Goal: Information Seeking & Learning: Check status

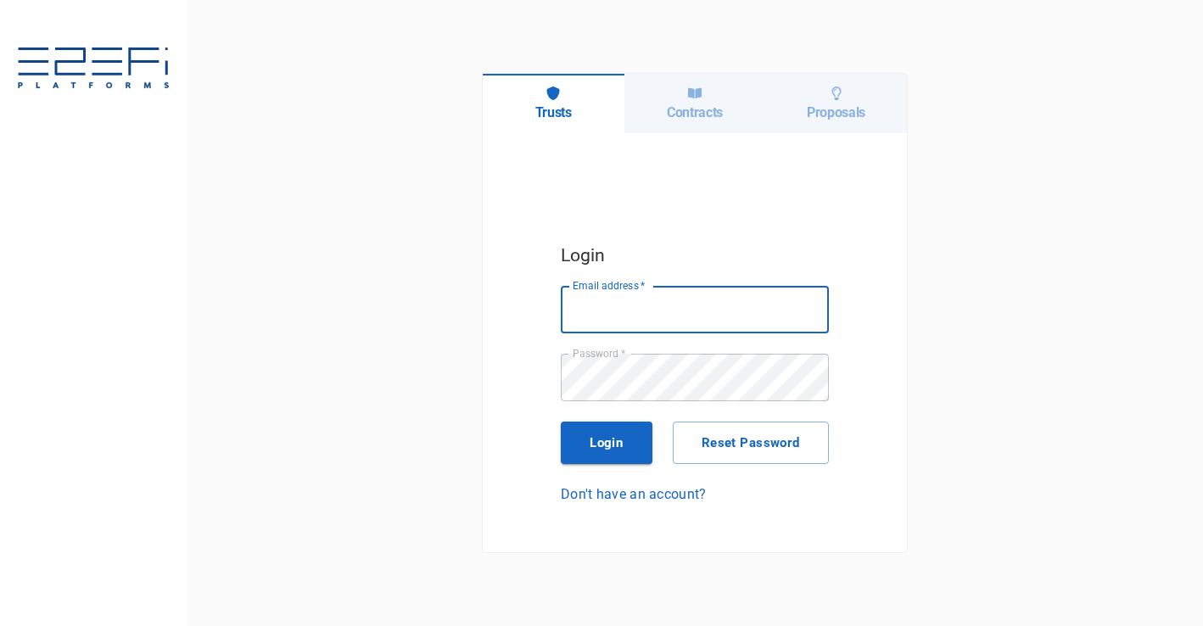
click at [703, 122] on div "Contracts" at bounding box center [696, 103] width 142 height 59
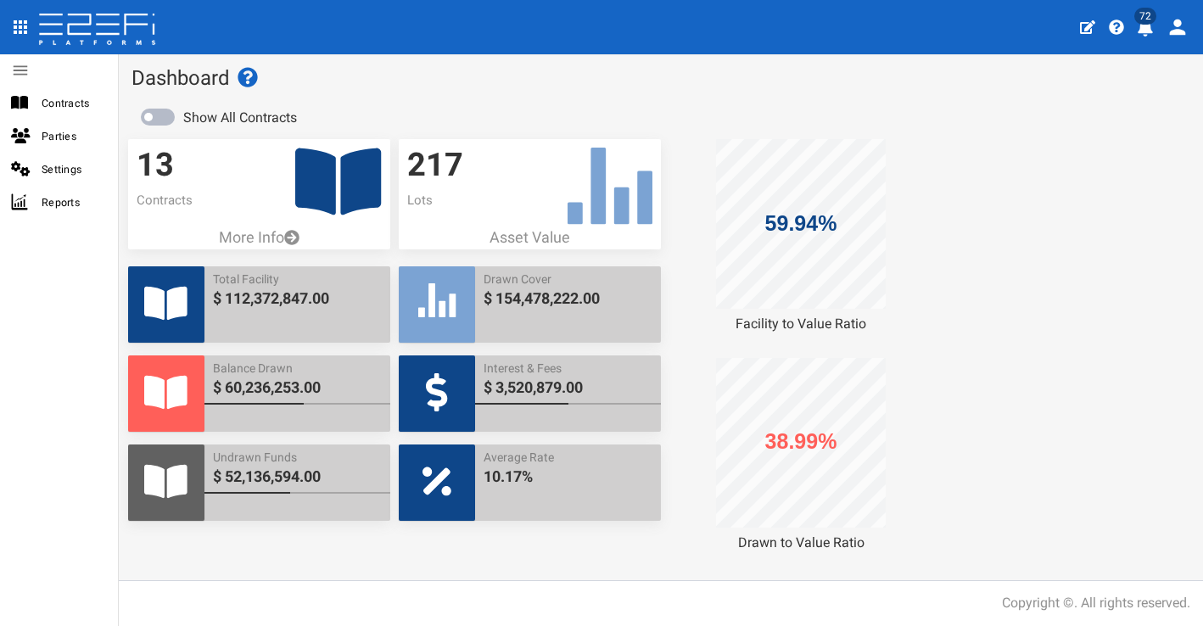
click at [1155, 30] on button "72" at bounding box center [1147, 26] width 33 height 42
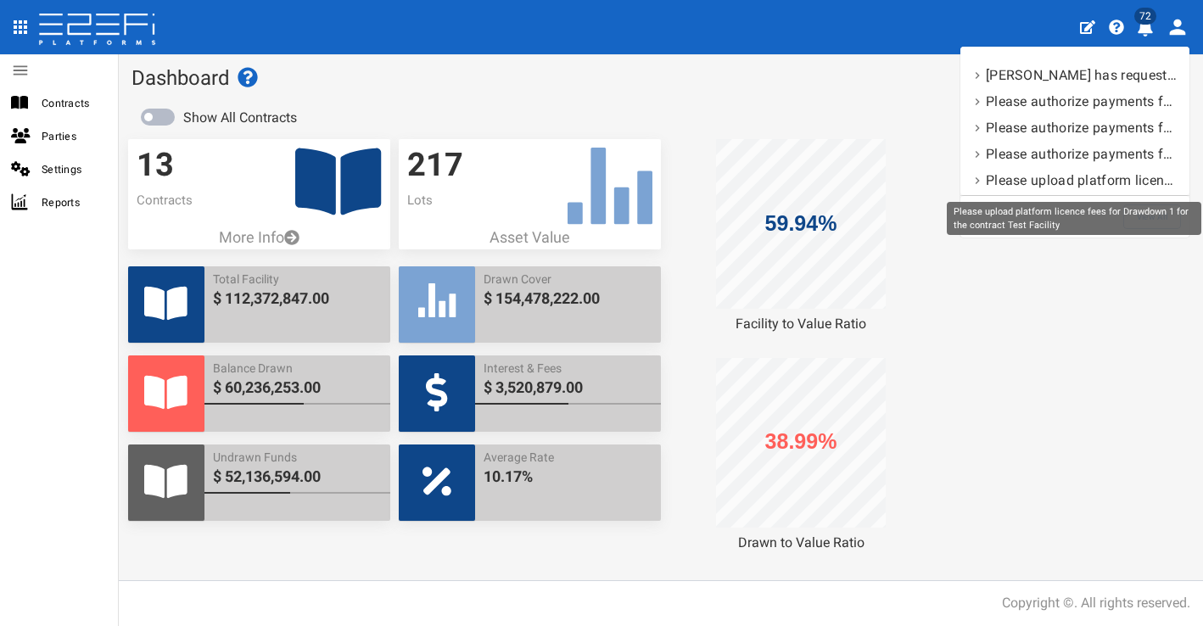
click at [1155, 225] on div "Please upload platform licence fees for Drawdown 1 for the contract Test Facili…" at bounding box center [1074, 218] width 255 height 33
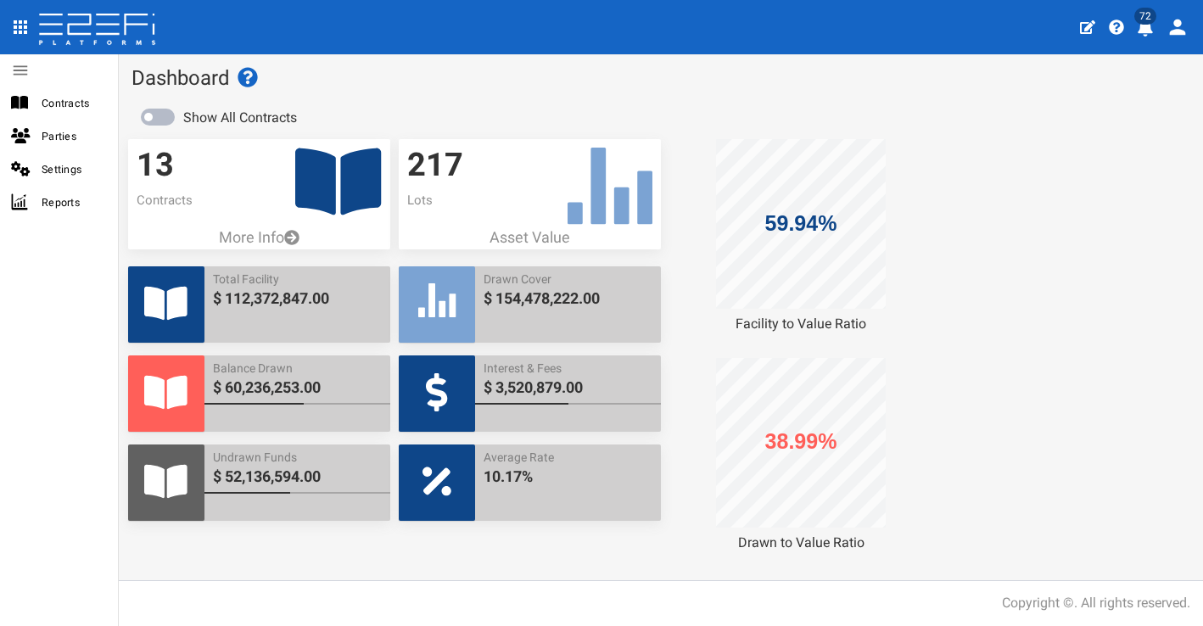
click at [1146, 33] on icon "profile" at bounding box center [1145, 28] width 15 height 17
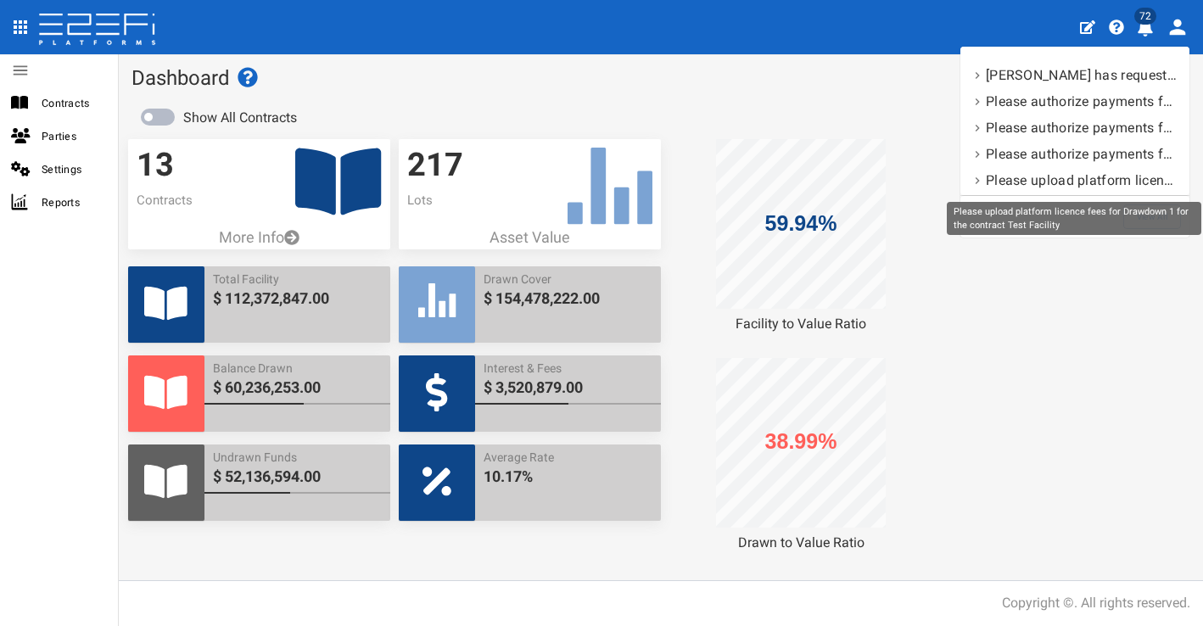
click at [1144, 219] on div "Please upload platform licence fees for Drawdown 1 for the contract Test Facili…" at bounding box center [1074, 218] width 255 height 33
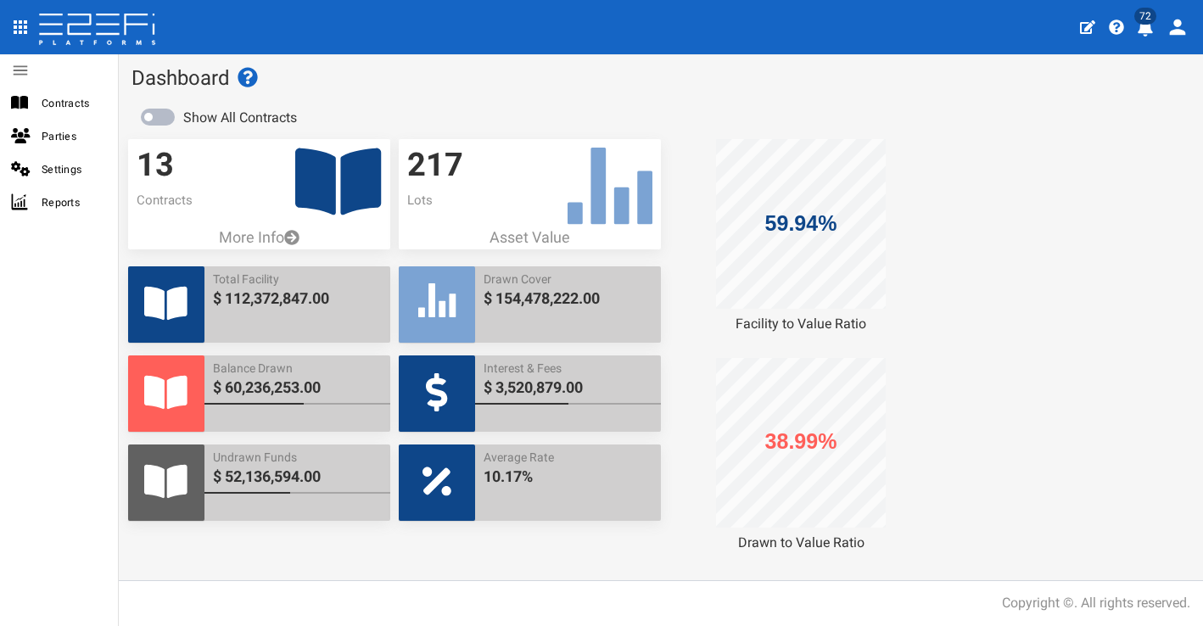
click at [1140, 22] on span "72" at bounding box center [1145, 16] width 22 height 17
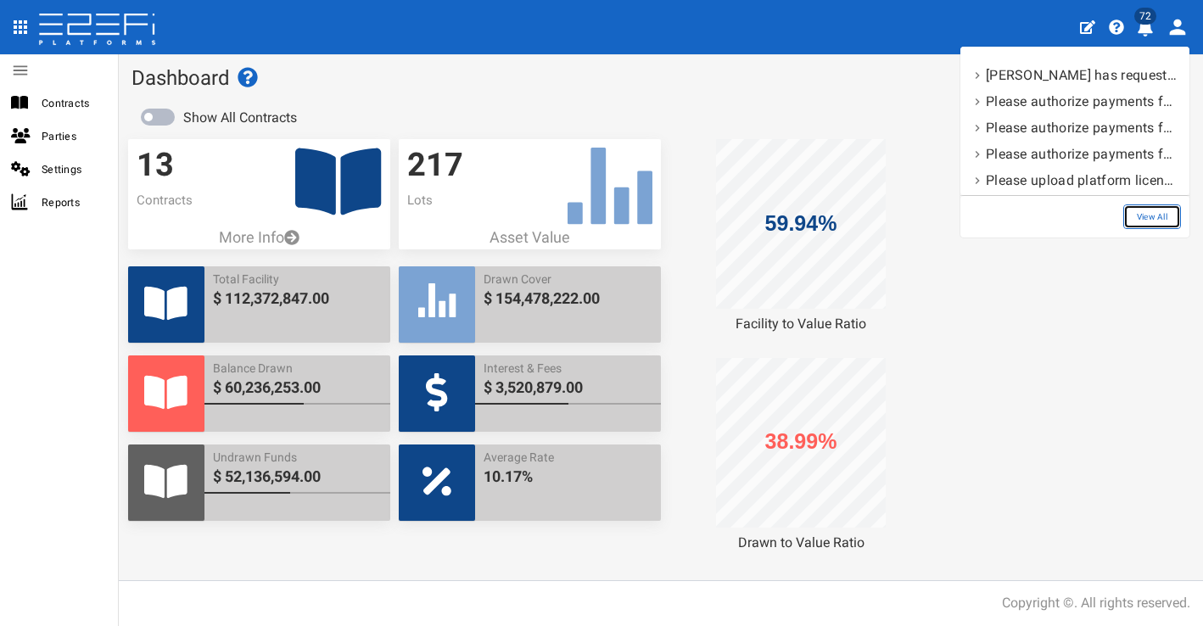
click at [1137, 213] on link "View All" at bounding box center [1152, 216] width 58 height 25
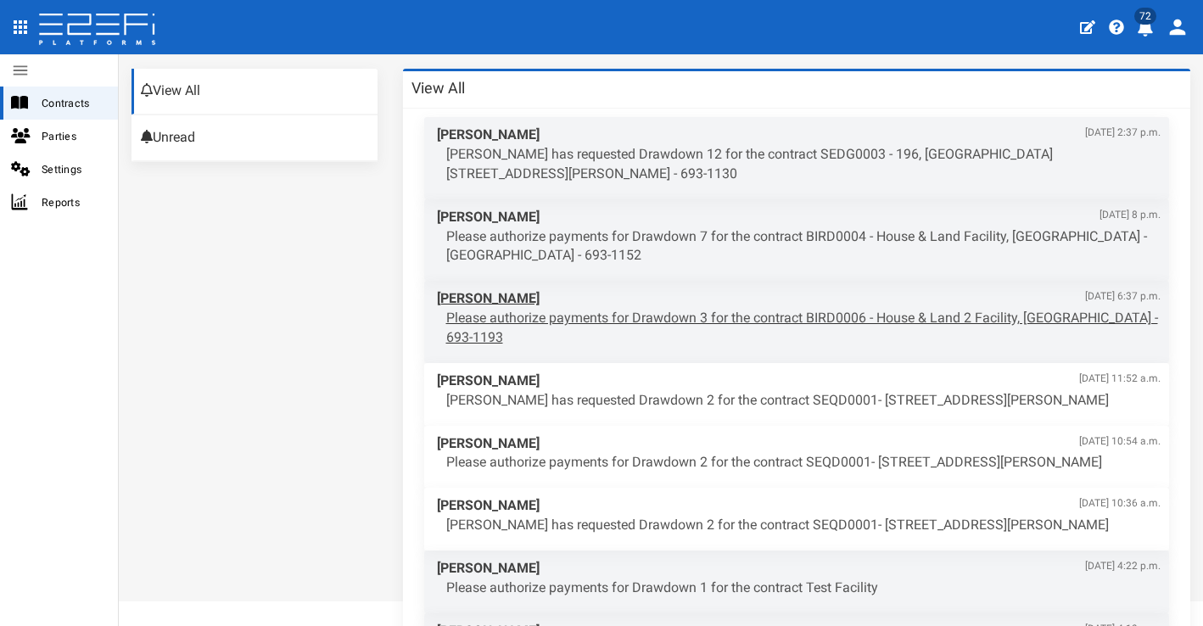
scroll to position [92, 0]
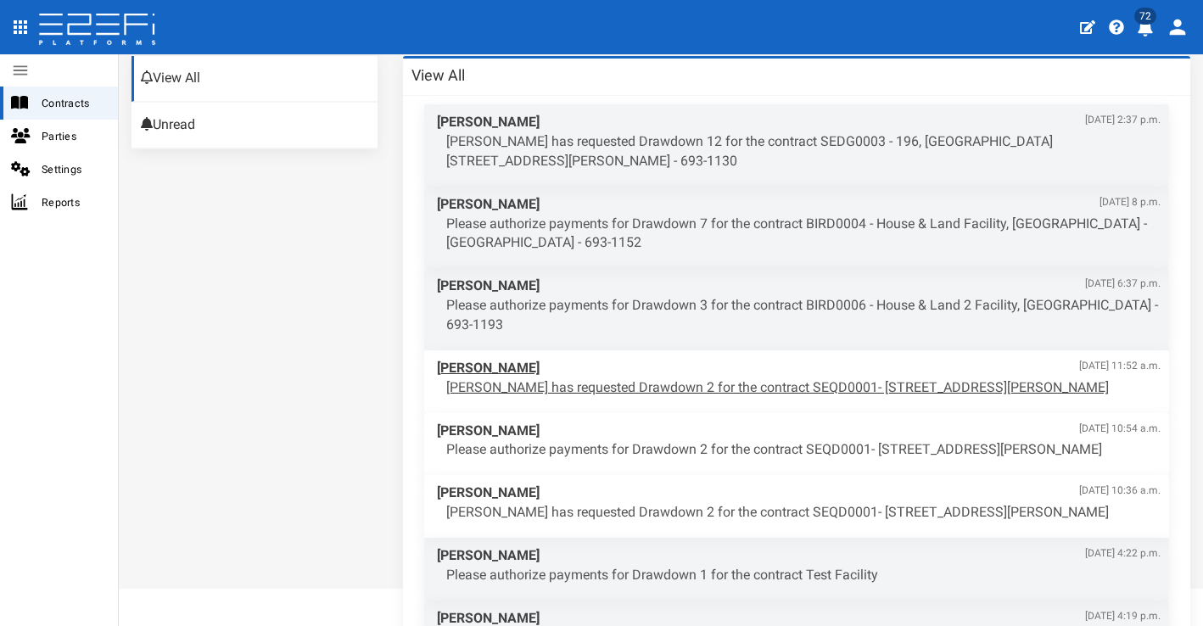
click at [759, 378] on p "Edward Heron has requested Drawdown 2 for the contract SEQD0001- 77 Gaskell Str…" at bounding box center [803, 388] width 715 height 20
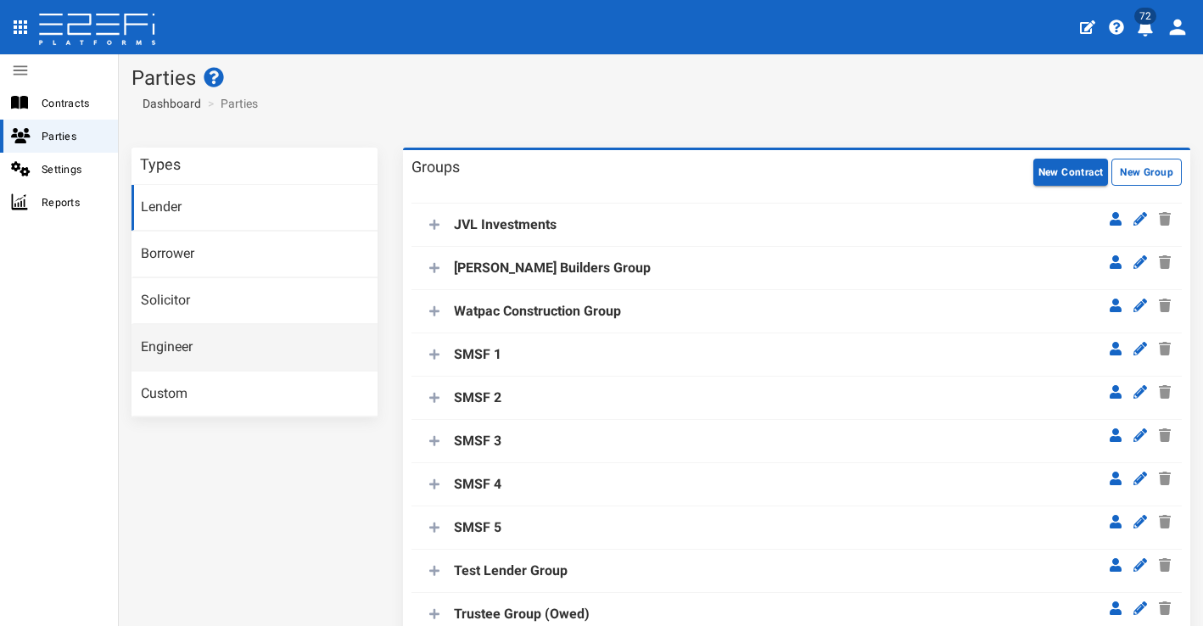
click at [269, 331] on link "Engineer" at bounding box center [255, 348] width 246 height 46
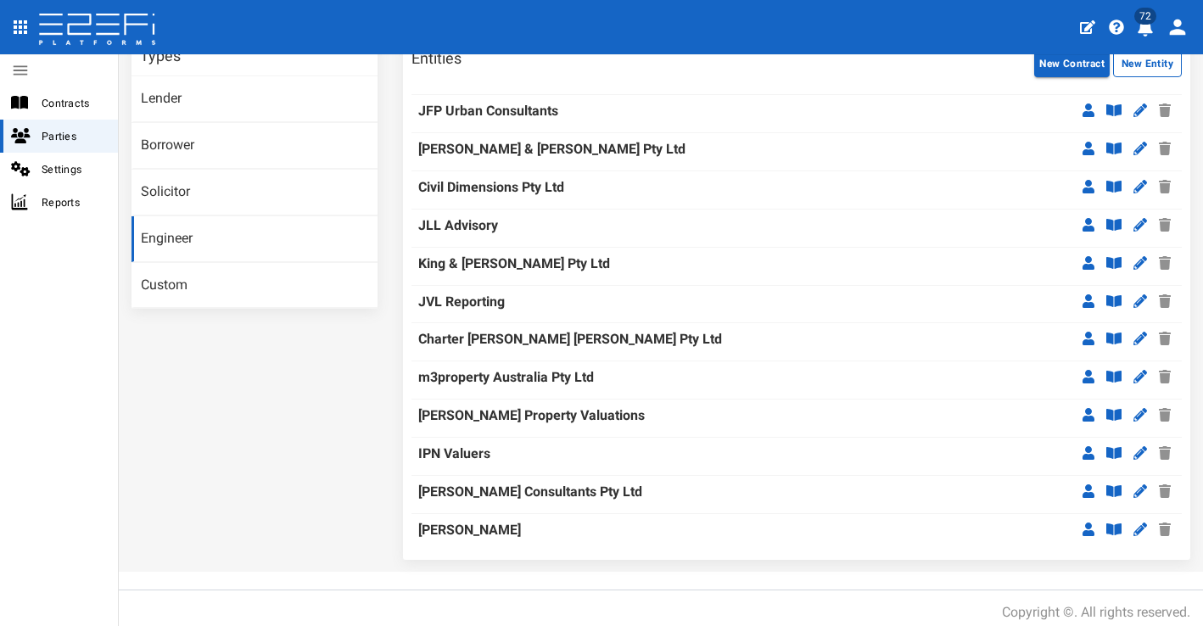
scroll to position [83, 0]
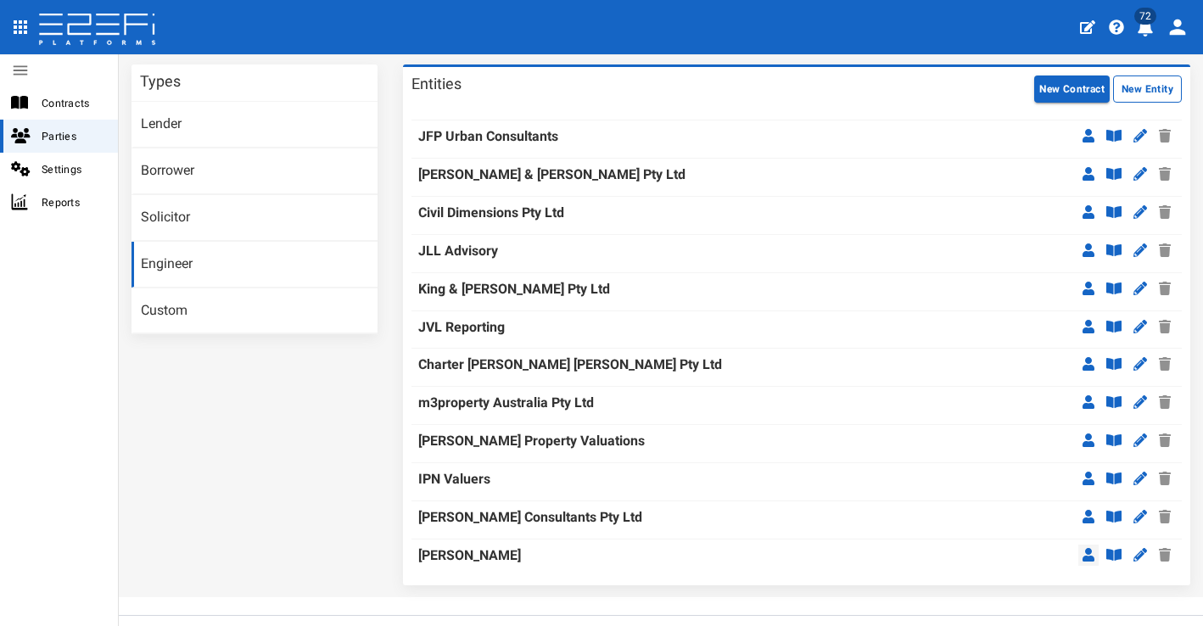
click at [1083, 548] on icon at bounding box center [1089, 555] width 12 height 14
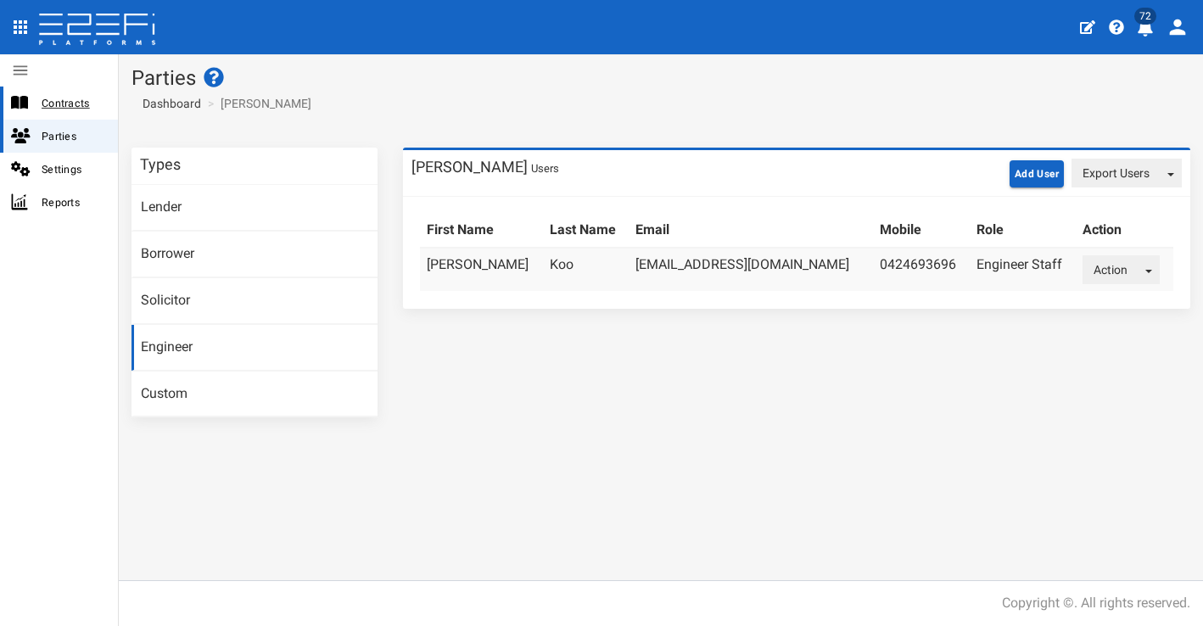
click at [79, 95] on span "Contracts" at bounding box center [73, 103] width 63 height 20
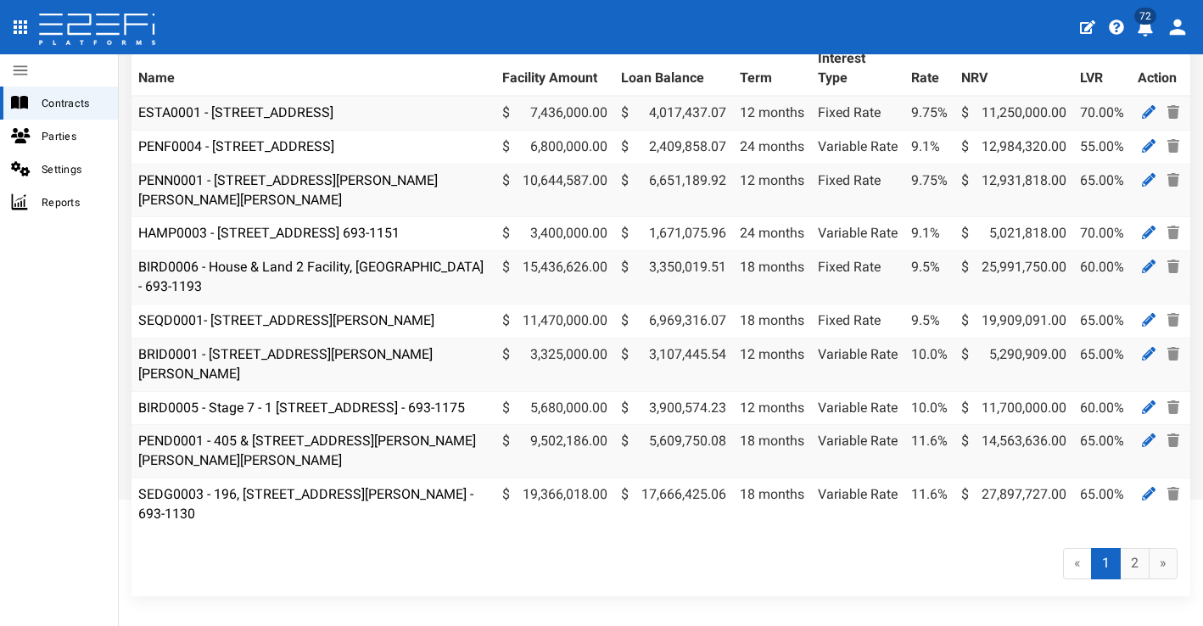
scroll to position [162, 0]
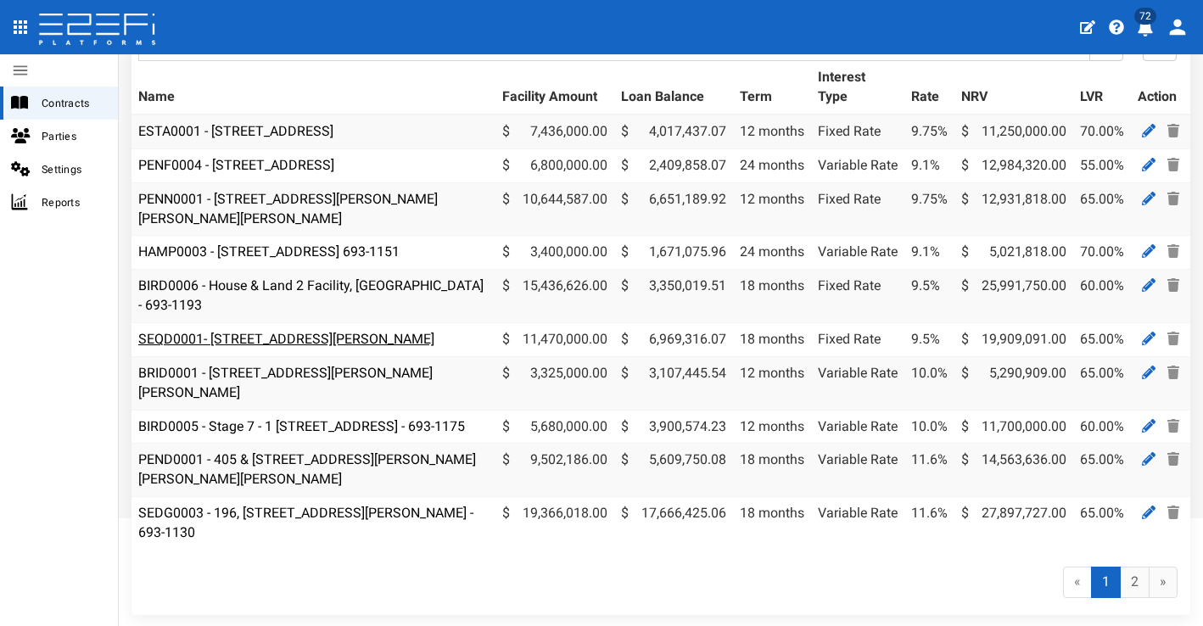
click at [340, 332] on link "SEQD0001- [STREET_ADDRESS][PERSON_NAME]" at bounding box center [286, 339] width 296 height 16
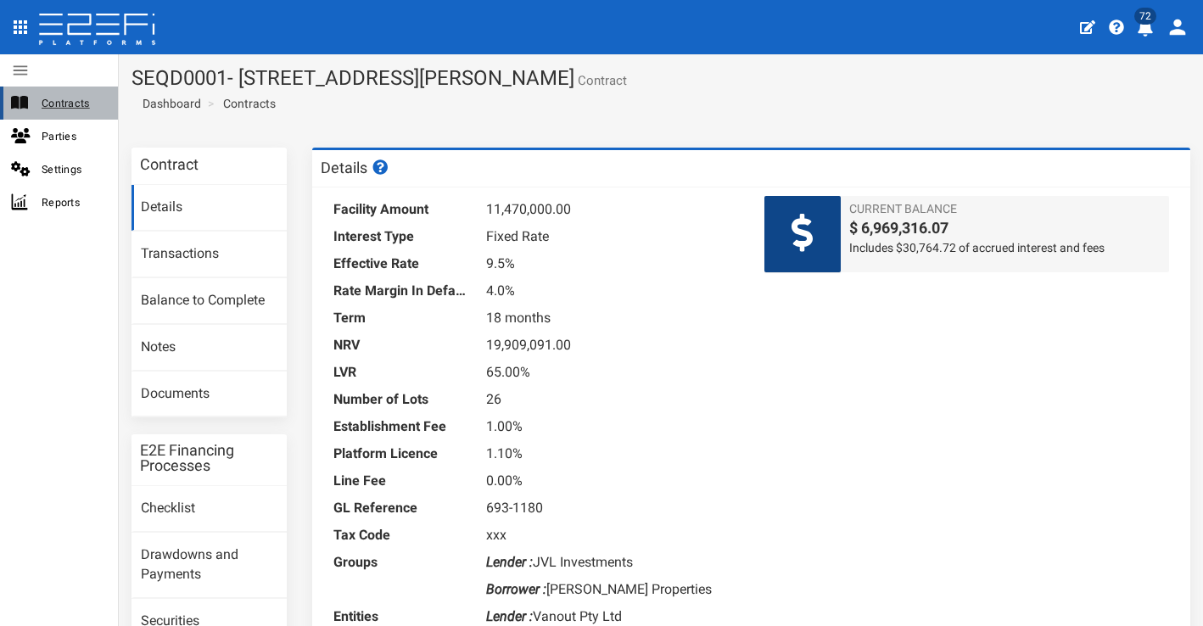
click at [59, 98] on span "Contracts" at bounding box center [73, 103] width 63 height 20
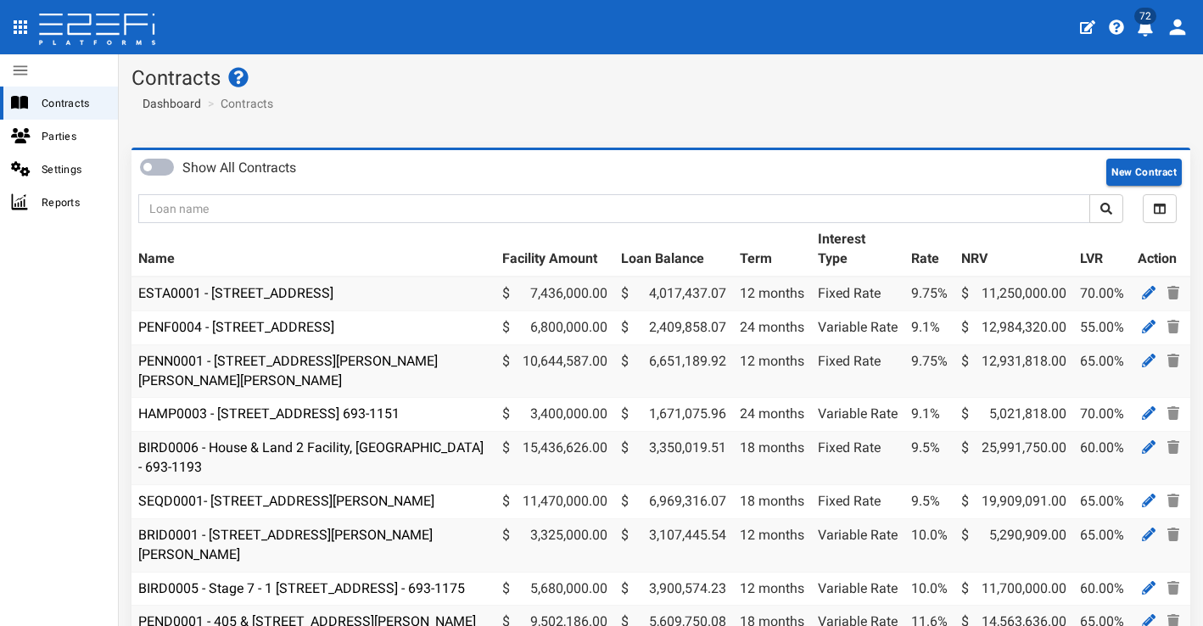
click at [1140, 34] on icon "profile" at bounding box center [1145, 28] width 17 height 17
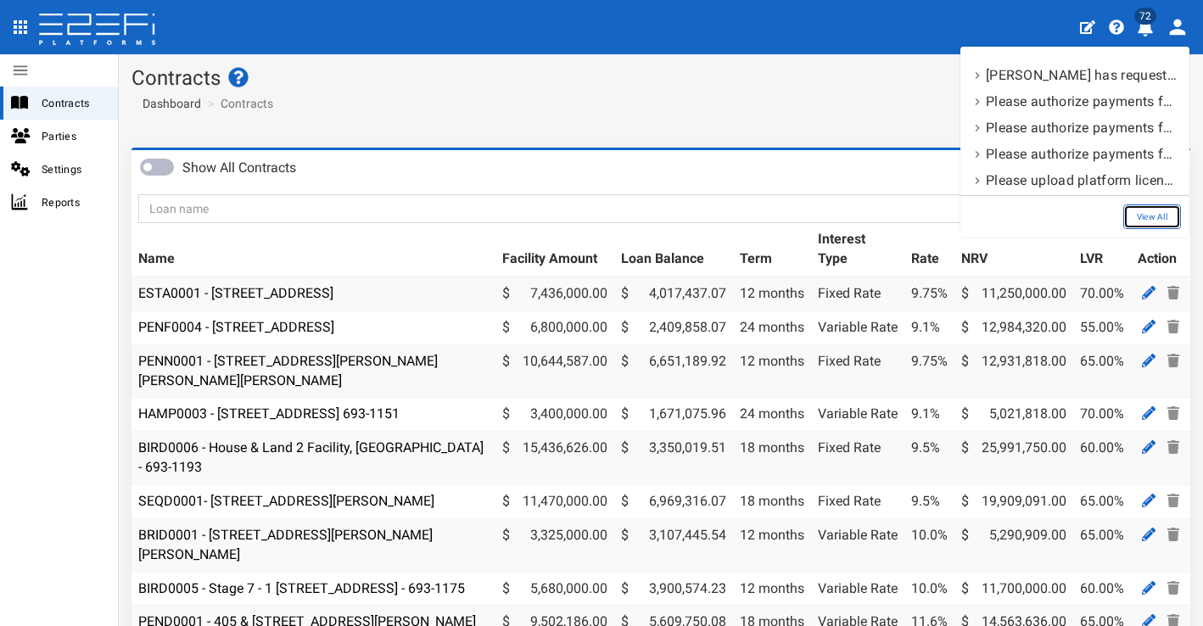
click at [1156, 207] on link "View All" at bounding box center [1152, 216] width 58 height 25
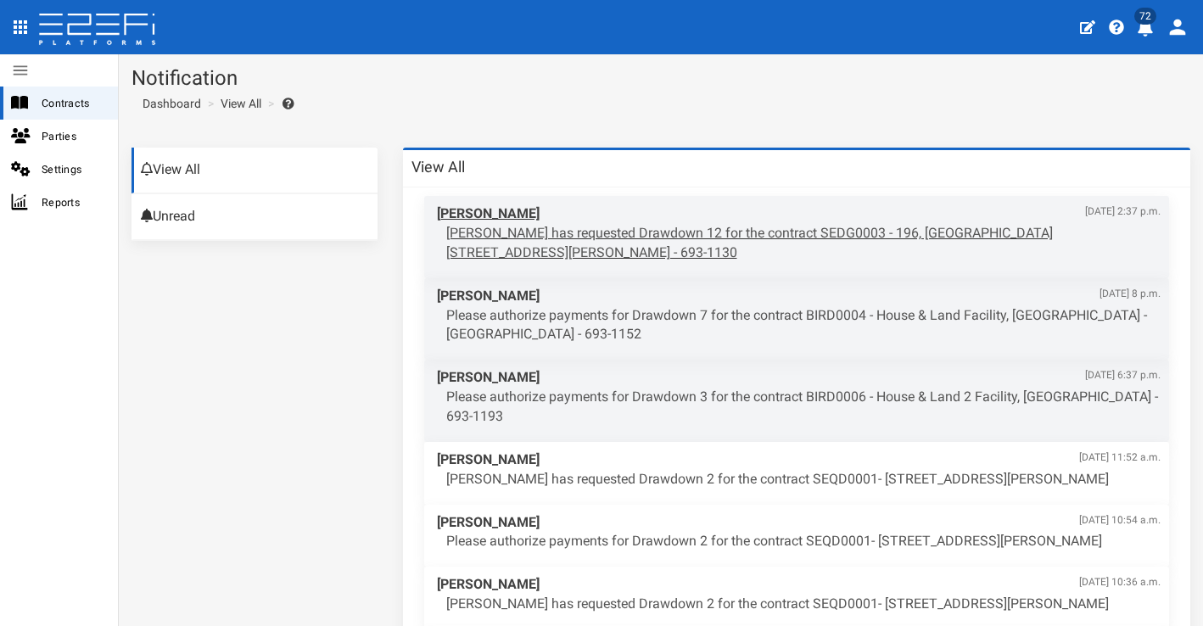
click at [767, 215] on span "Maddy Evans Aug. 15, 2025, 2:37 p.m." at bounding box center [799, 214] width 725 height 20
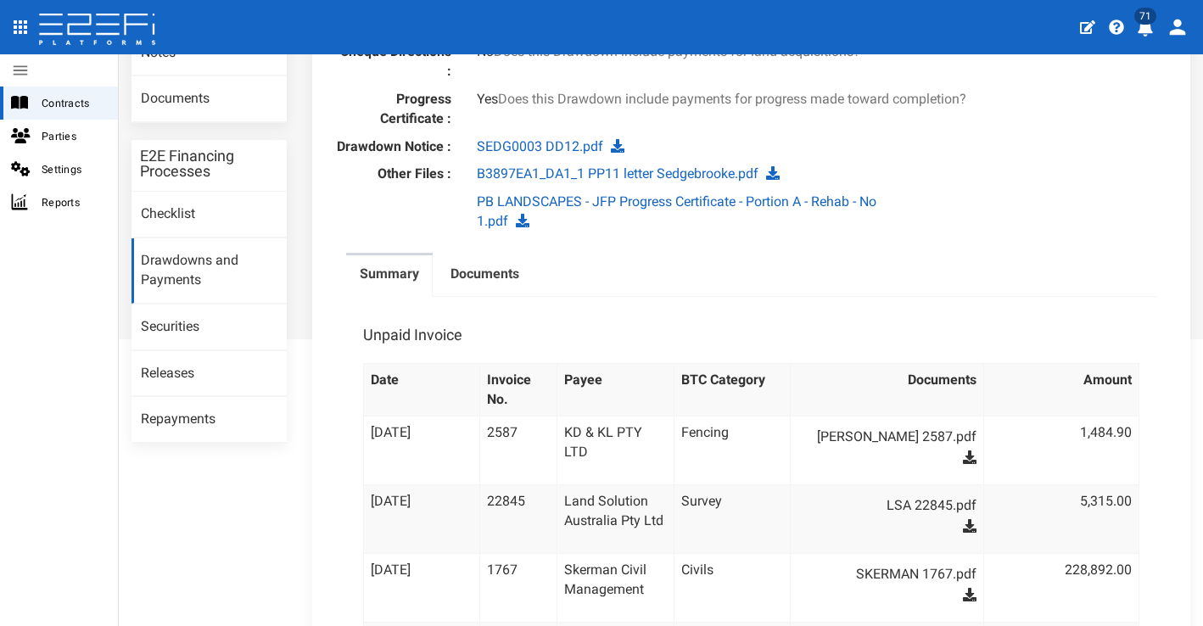
scroll to position [59, 0]
